Goal: Submit feedback/report problem

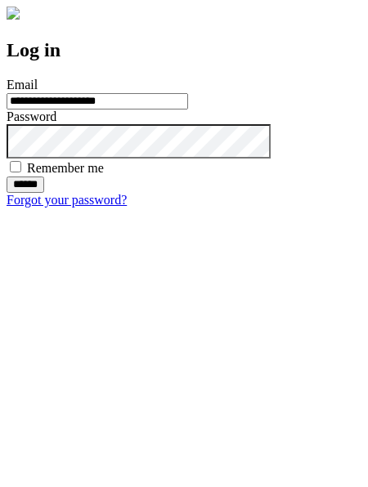
type input "**********"
click at [44, 193] on input "******" at bounding box center [26, 184] width 38 height 16
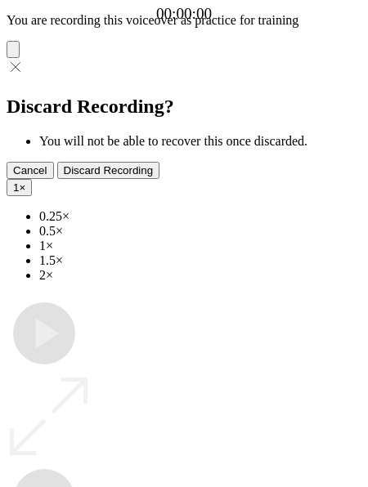
type input "**********"
